Goal: Task Accomplishment & Management: Manage account settings

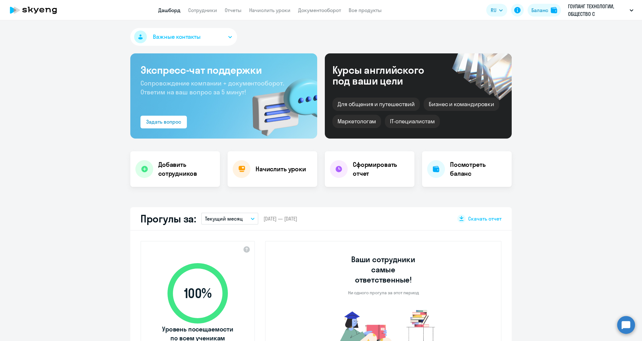
select select "30"
click at [203, 12] on link "Сотрудники" at bounding box center [202, 10] width 29 height 6
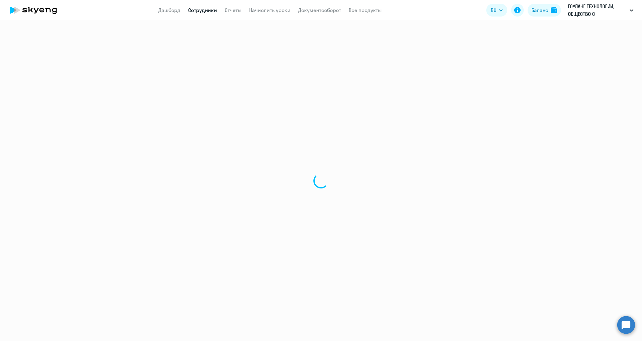
select select "30"
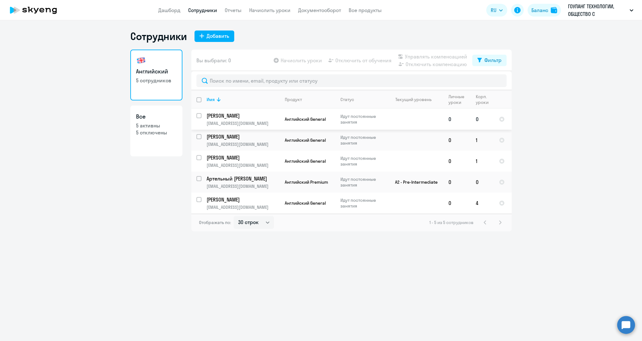
click at [264, 120] on td "[PERSON_NAME] [PERSON_NAME][EMAIL_ADDRESS][DOMAIN_NAME]" at bounding box center [241, 119] width 78 height 21
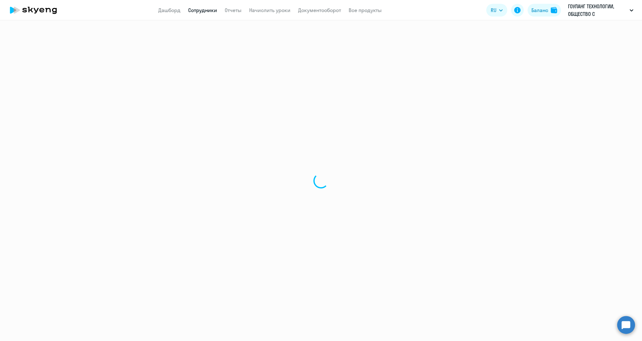
select select "english"
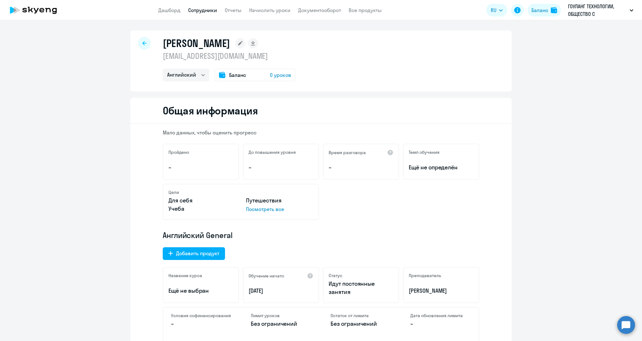
click at [275, 75] on span "0 уроков" at bounding box center [280, 75] width 21 height 8
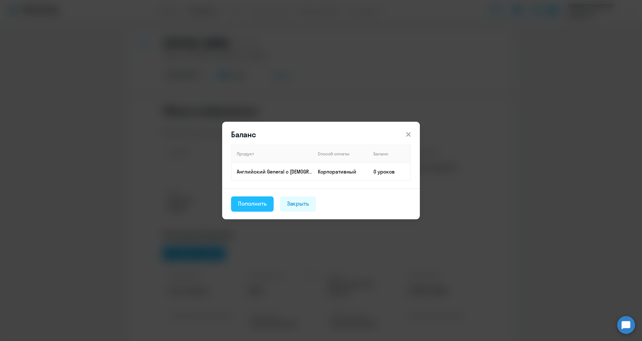
click at [250, 203] on div "Пополнить" at bounding box center [252, 204] width 29 height 8
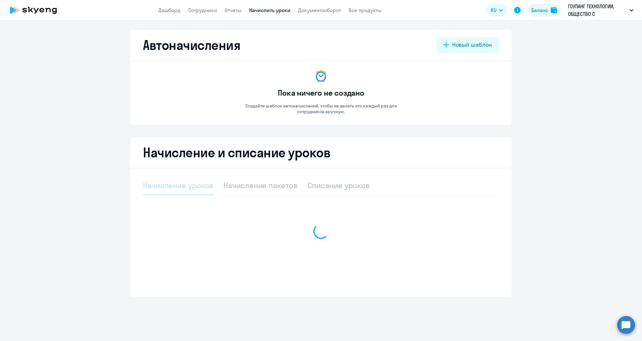
select select "10"
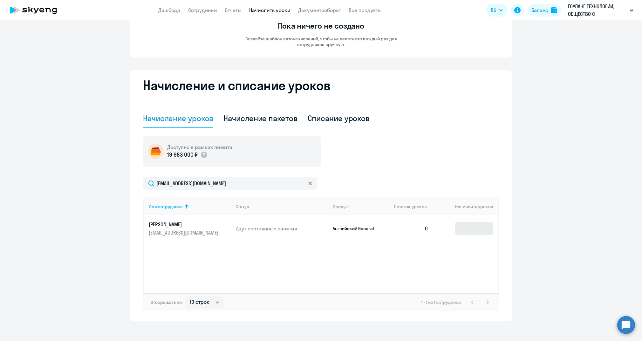
scroll to position [73, 0]
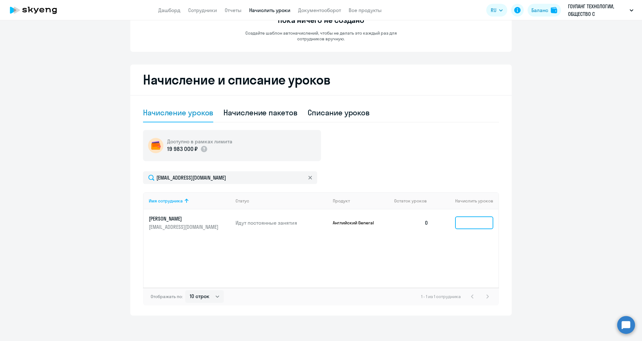
click at [465, 221] on input at bounding box center [474, 222] width 38 height 13
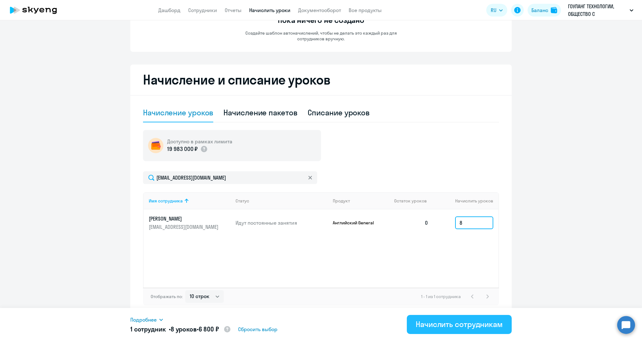
type input "8"
click at [450, 329] on div "Начислить сотрудникам" at bounding box center [459, 324] width 87 height 10
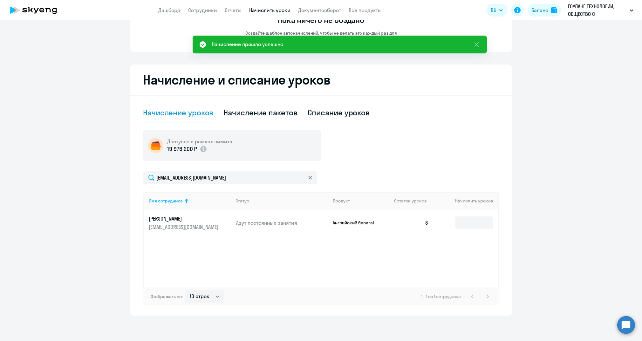
scroll to position [0, 0]
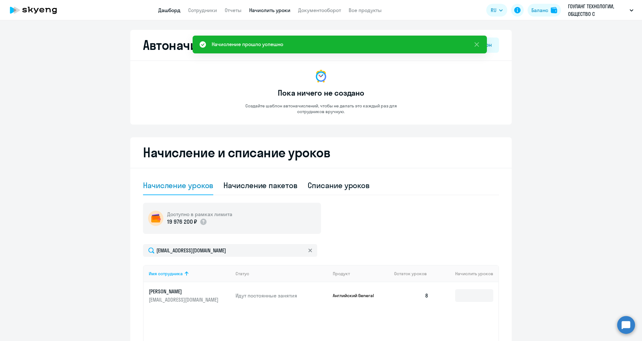
click at [167, 7] on link "Дашборд" at bounding box center [169, 10] width 22 height 6
